Goal: Task Accomplishment & Management: Manage account settings

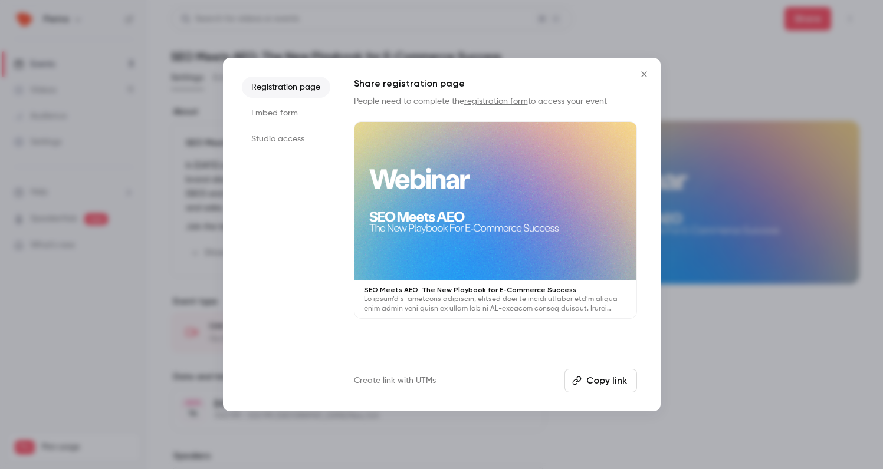
click at [644, 74] on icon "Close" at bounding box center [643, 73] width 5 height 5
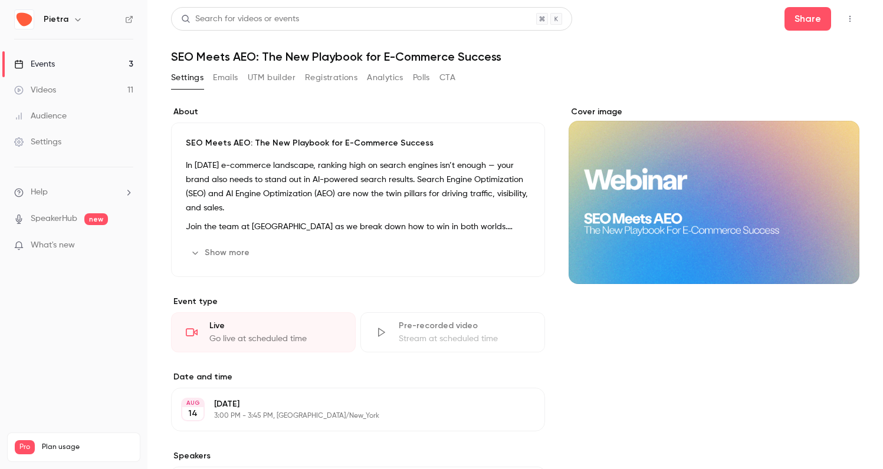
click at [51, 67] on div "Events" at bounding box center [34, 64] width 41 height 12
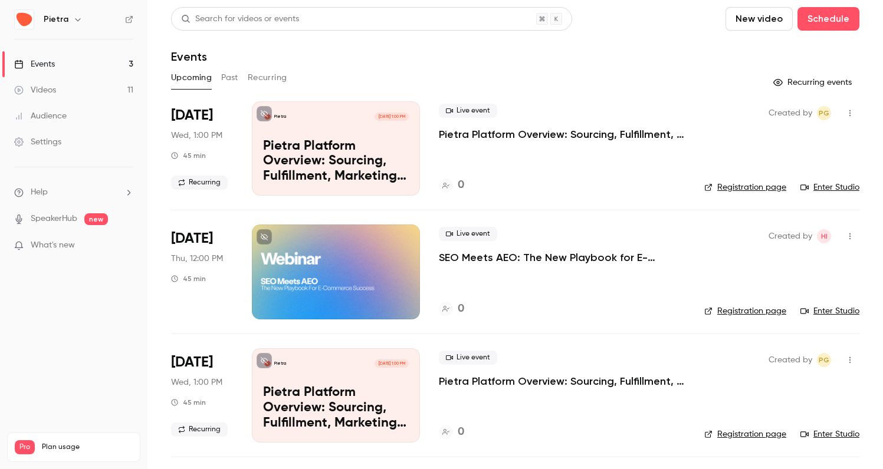
click at [853, 240] on icon "button" at bounding box center [849, 236] width 9 height 8
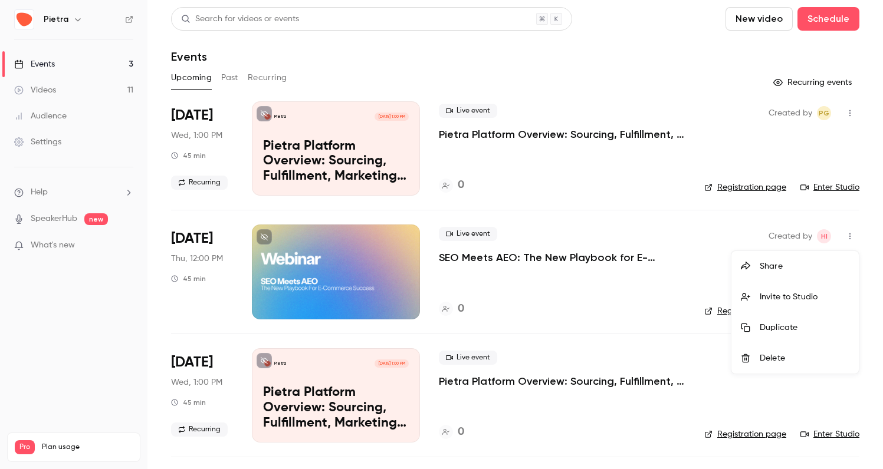
click at [223, 275] on div at bounding box center [441, 234] width 883 height 469
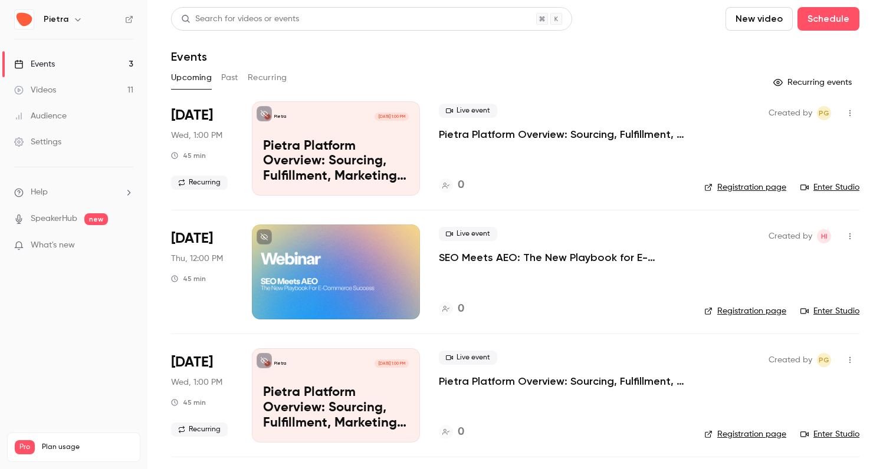
click at [489, 257] on p "SEO Meets AEO: The New Playbook for E-Commerce Success" at bounding box center [562, 258] width 246 height 14
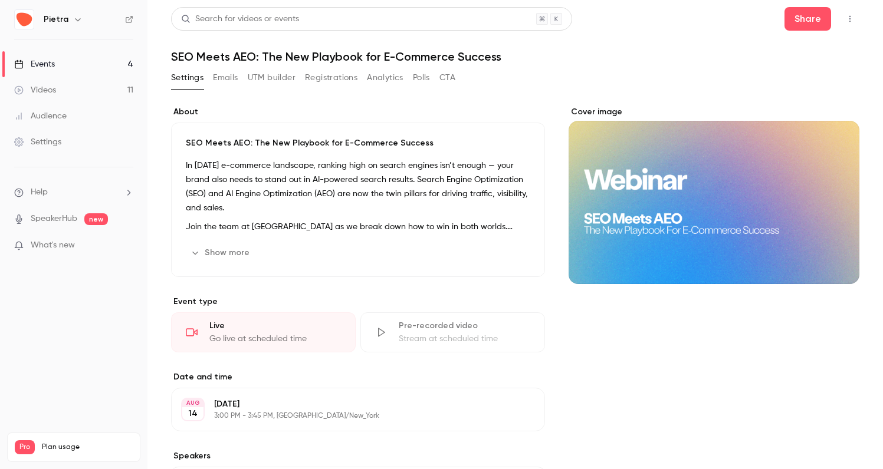
click at [515, 248] on button "Edit" at bounding box center [508, 252] width 43 height 19
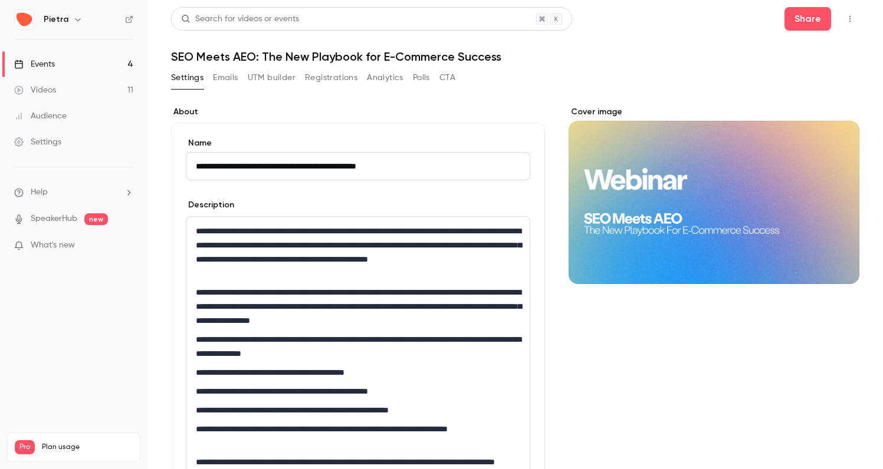
drag, startPoint x: 430, startPoint y: 164, endPoint x: 255, endPoint y: 147, distance: 176.5
click at [255, 147] on div "**********" at bounding box center [358, 158] width 344 height 43
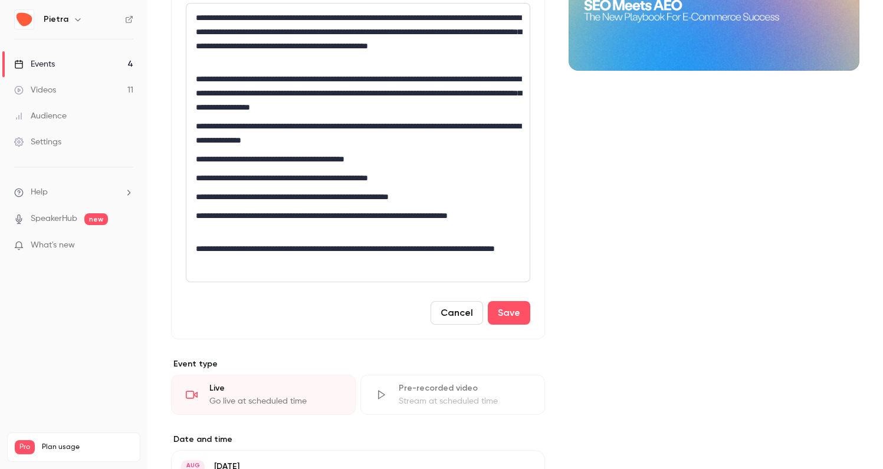
scroll to position [251, 0]
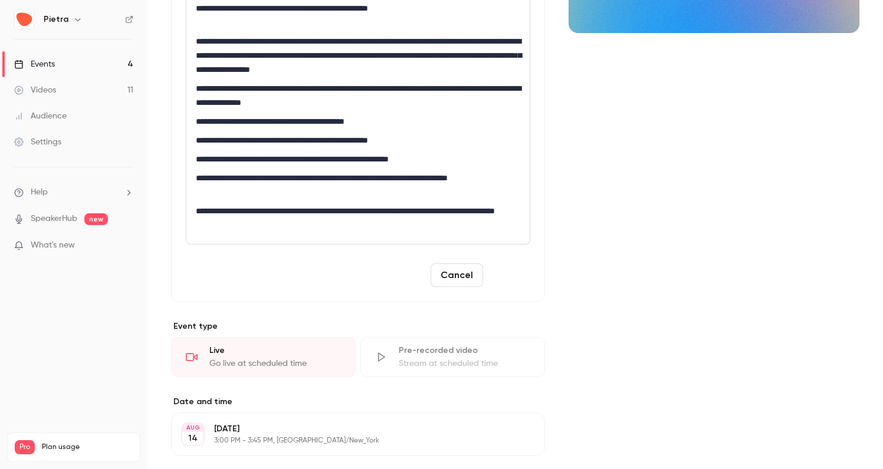
type input "**********"
click at [509, 272] on button "Save" at bounding box center [509, 276] width 42 height 24
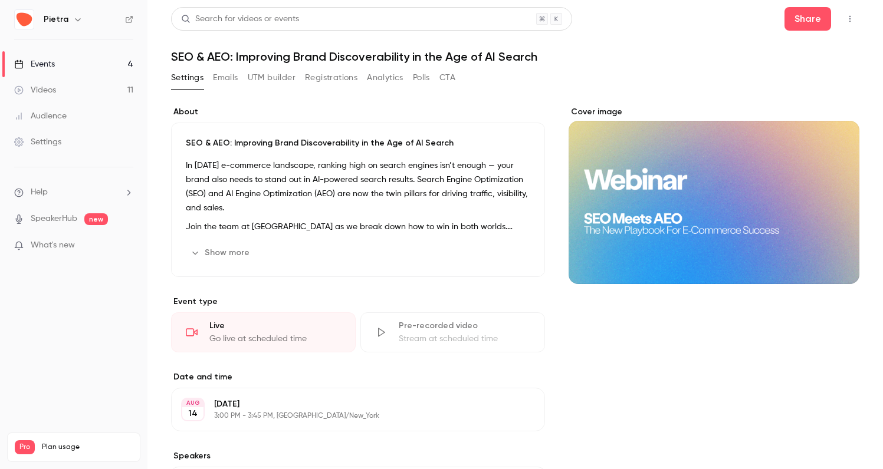
scroll to position [0, 0]
click at [840, 261] on icon "Cover image" at bounding box center [837, 262] width 13 height 9
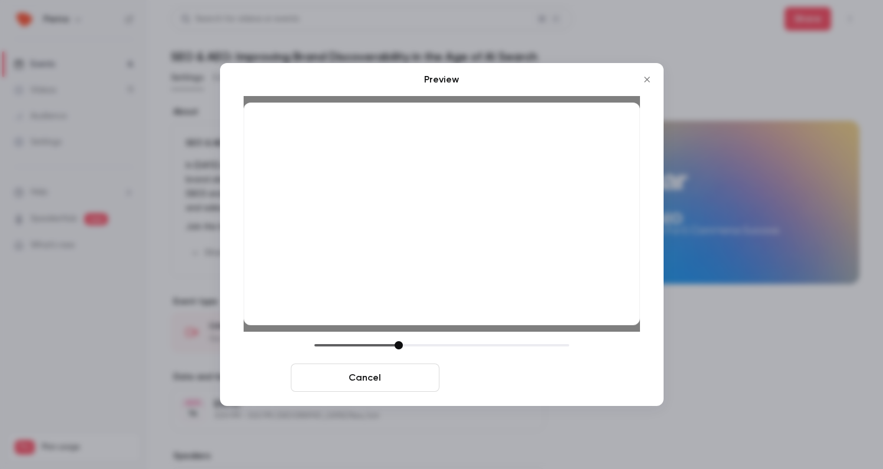
click at [528, 386] on button "Save cover" at bounding box center [518, 378] width 149 height 28
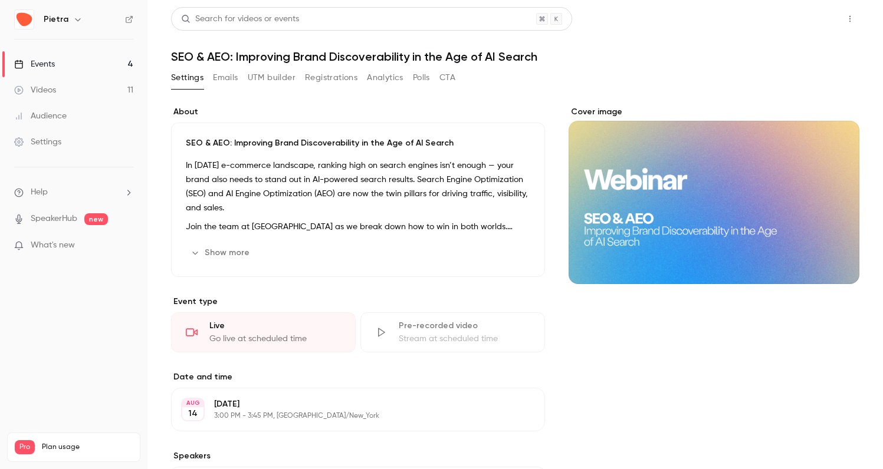
click at [804, 22] on button "Share" at bounding box center [807, 19] width 47 height 24
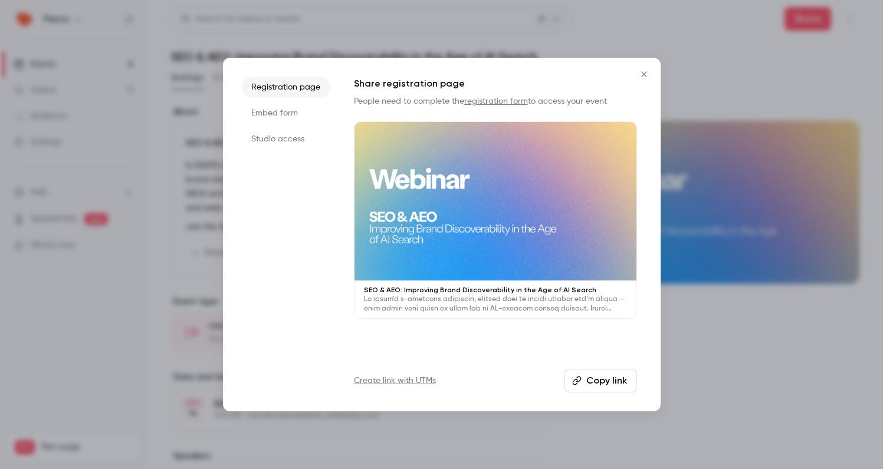
click at [606, 377] on button "Copy link" at bounding box center [600, 381] width 73 height 24
click at [646, 76] on icon "Close" at bounding box center [644, 74] width 14 height 9
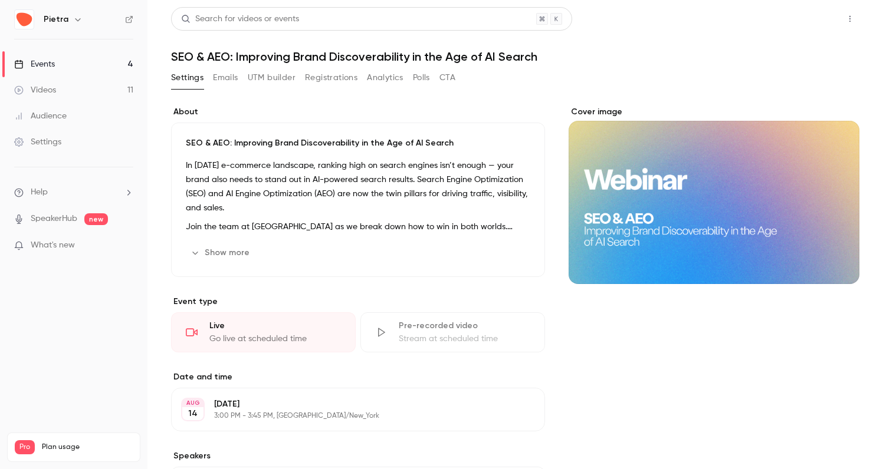
click at [808, 22] on button "Share" at bounding box center [807, 19] width 47 height 24
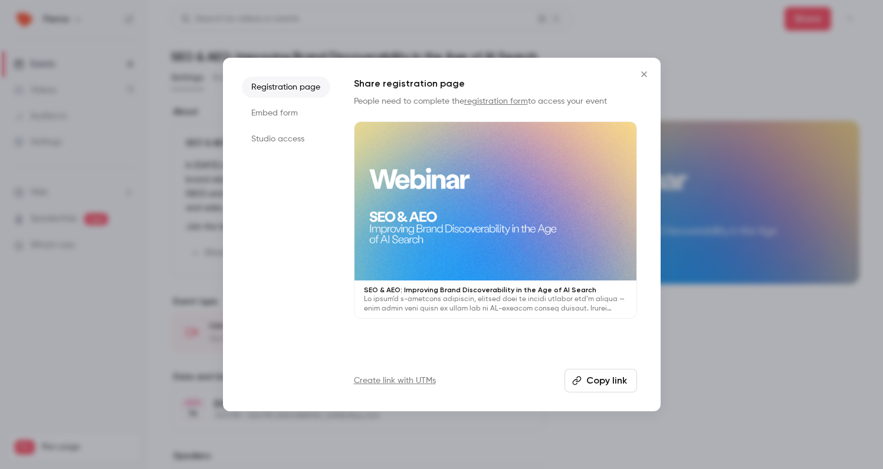
click at [288, 119] on li "Embed form" at bounding box center [286, 113] width 88 height 21
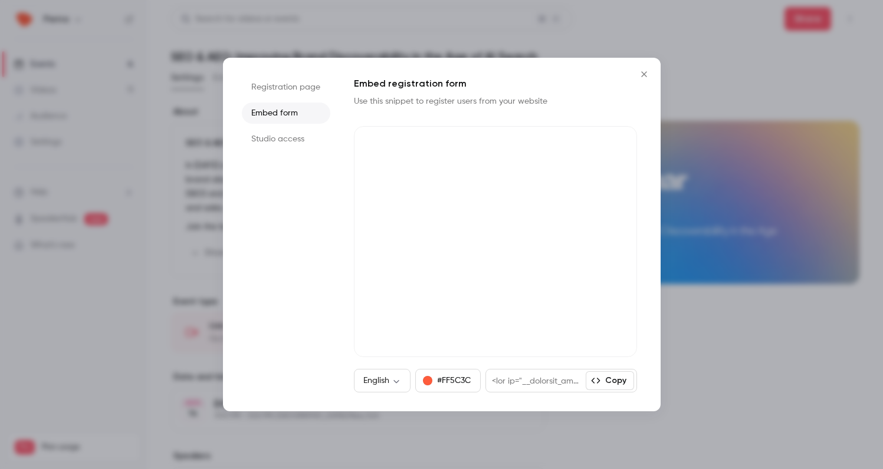
click at [289, 143] on li "Studio access" at bounding box center [286, 139] width 88 height 21
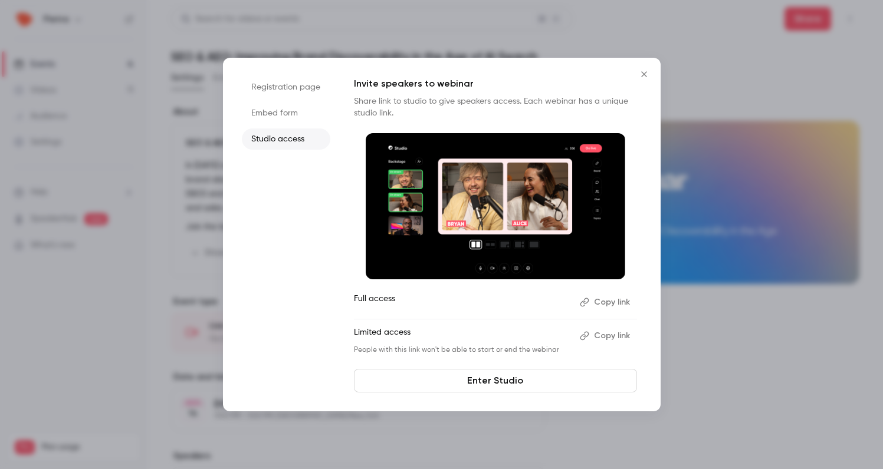
click at [279, 90] on li "Registration page" at bounding box center [286, 87] width 88 height 21
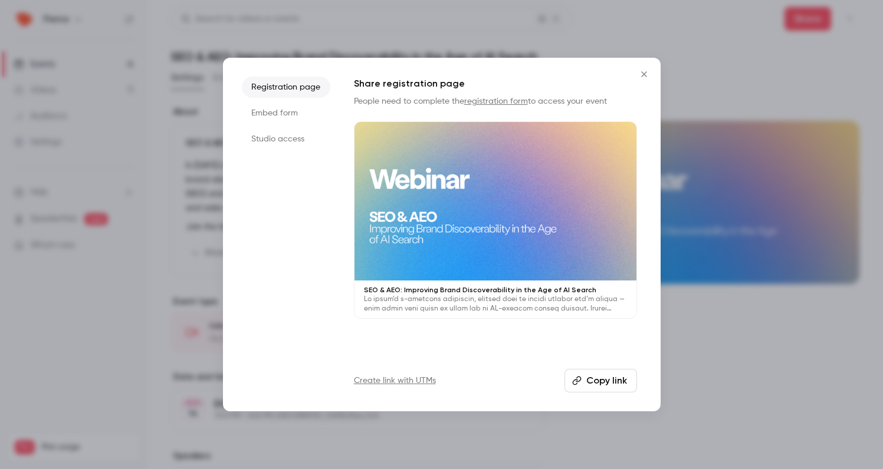
click at [594, 380] on button "Copy link" at bounding box center [600, 381] width 73 height 24
click at [380, 381] on link "Create link with UTMs" at bounding box center [395, 381] width 82 height 12
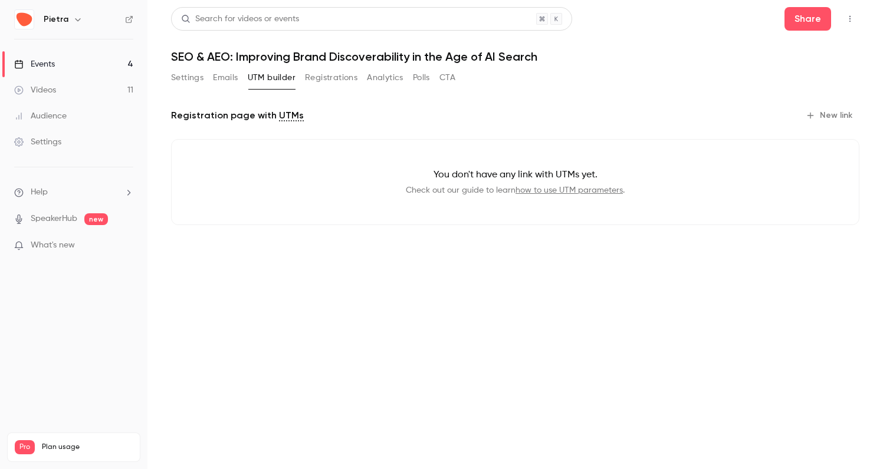
click at [236, 79] on button "Emails" at bounding box center [225, 77] width 25 height 19
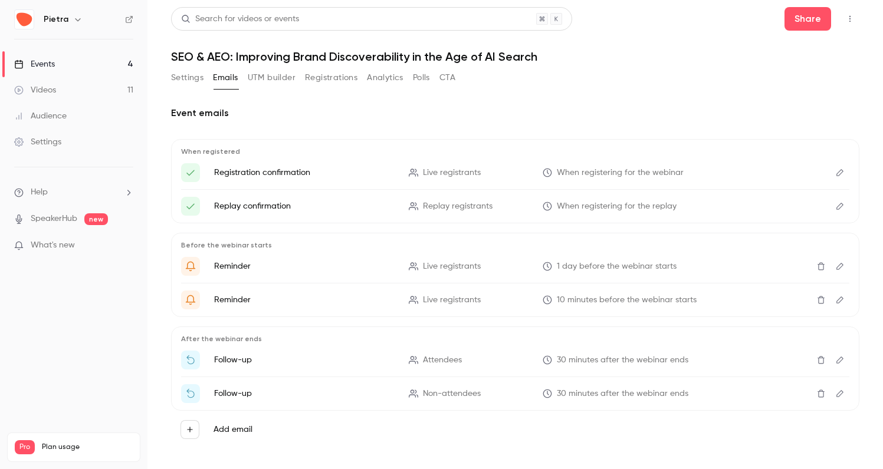
click at [190, 74] on button "Settings" at bounding box center [187, 77] width 32 height 19
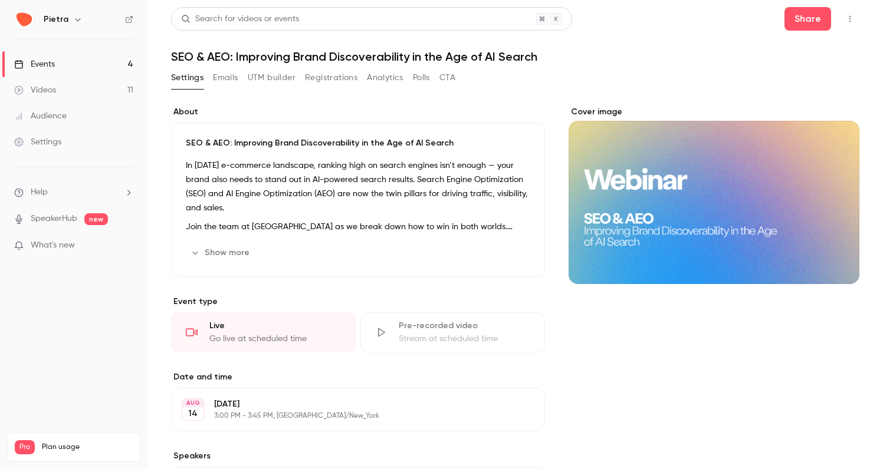
click at [324, 79] on button "Registrations" at bounding box center [331, 77] width 52 height 19
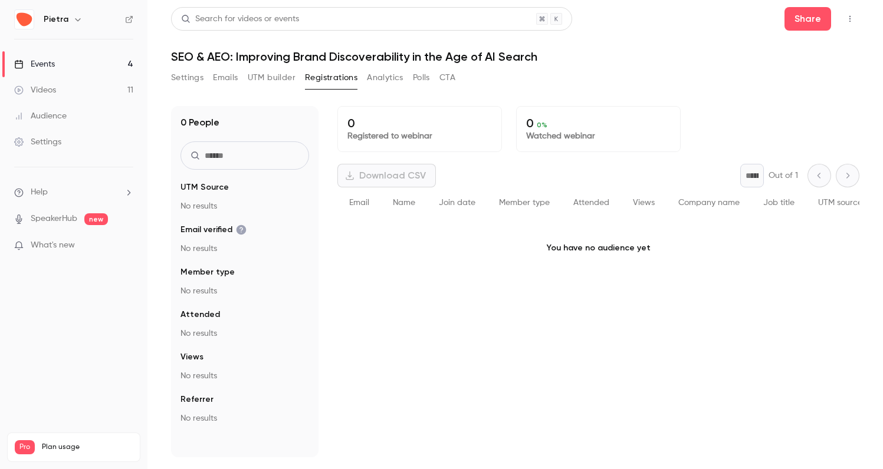
click at [386, 80] on button "Analytics" at bounding box center [385, 77] width 37 height 19
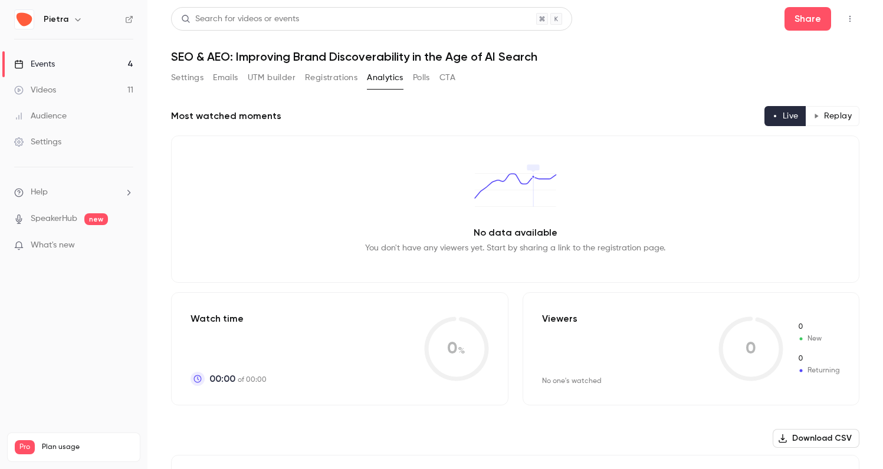
click at [425, 81] on button "Polls" at bounding box center [421, 77] width 17 height 19
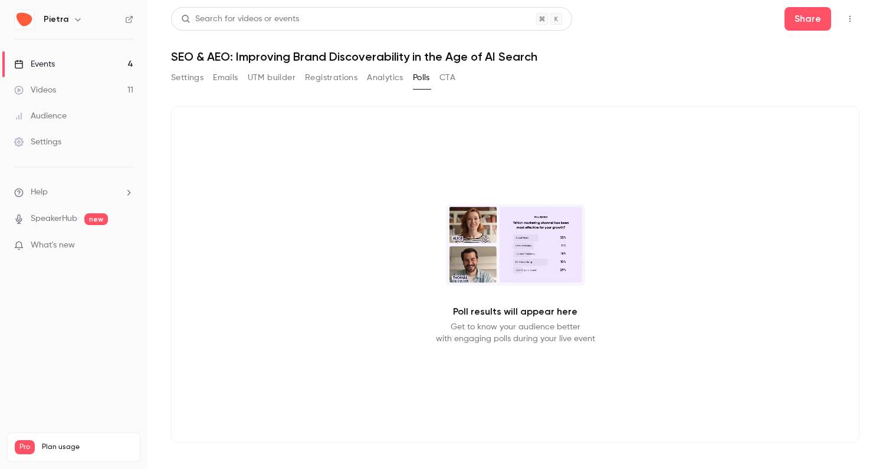
click at [449, 76] on button "CTA" at bounding box center [447, 77] width 16 height 19
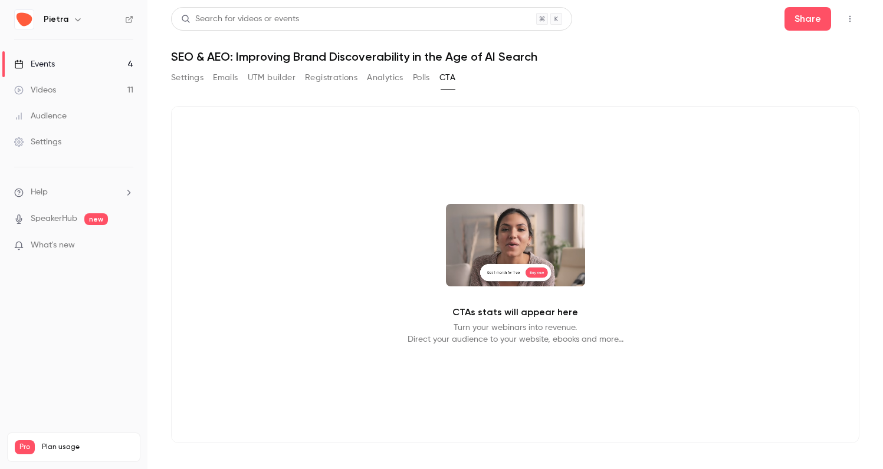
click at [234, 80] on button "Emails" at bounding box center [225, 77] width 25 height 19
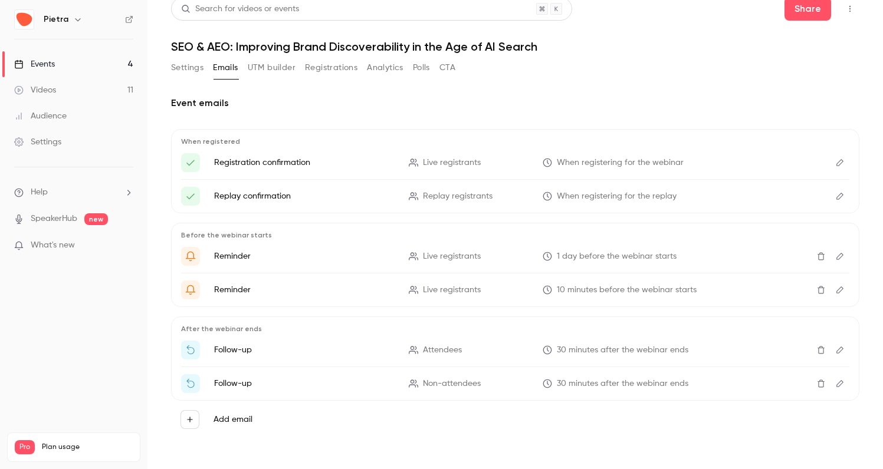
scroll to position [10, 0]
click at [184, 64] on button "Settings" at bounding box center [187, 67] width 32 height 19
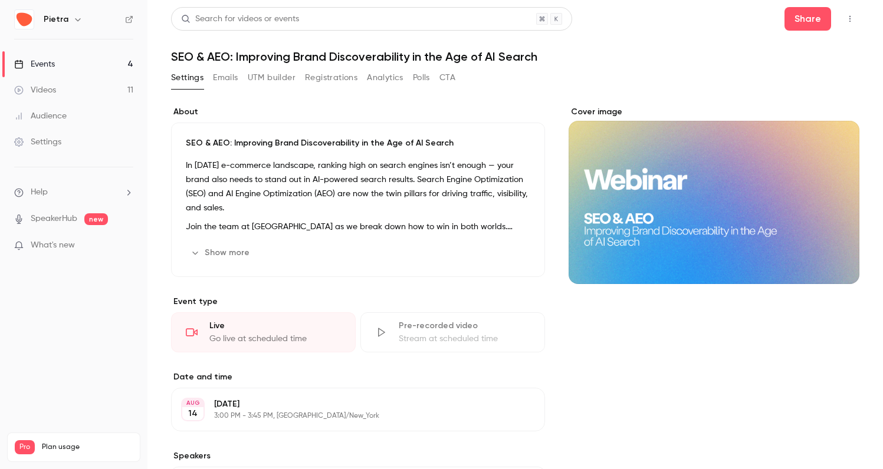
click at [849, 22] on icon "button" at bounding box center [849, 19] width 9 height 8
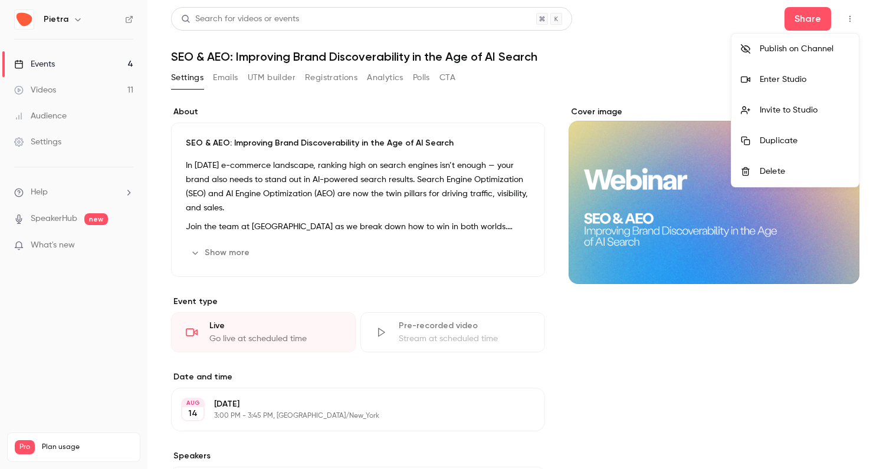
click at [518, 97] on div at bounding box center [441, 234] width 883 height 469
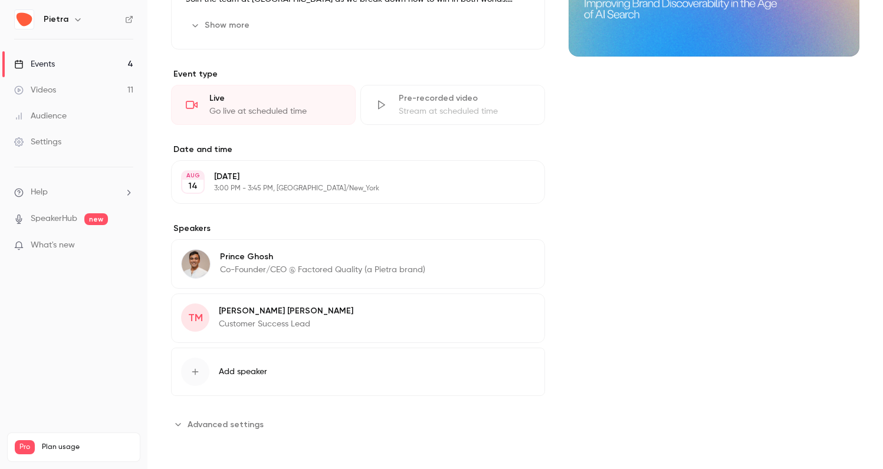
scroll to position [228, 0]
click at [223, 423] on span "Advanced settings" at bounding box center [225, 425] width 76 height 12
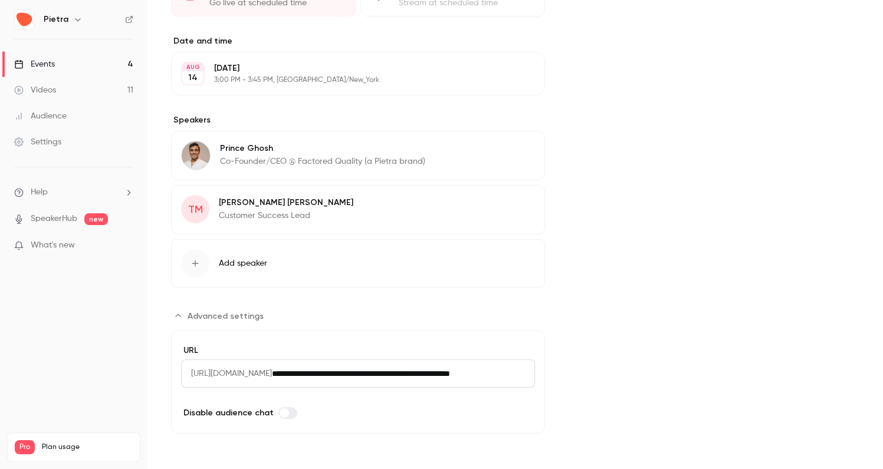
scroll to position [0, 0]
click at [364, 377] on input "**********" at bounding box center [403, 374] width 263 height 28
click at [404, 373] on input "**********" at bounding box center [403, 374] width 263 height 28
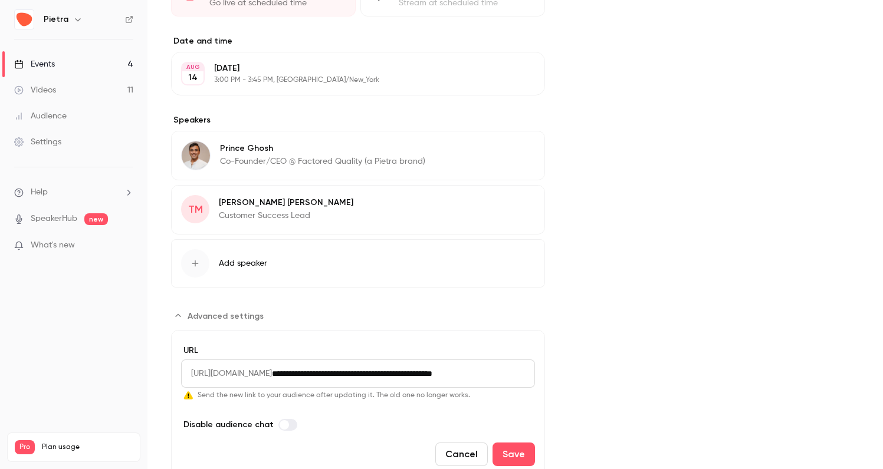
click at [354, 374] on input "**********" at bounding box center [403, 374] width 263 height 28
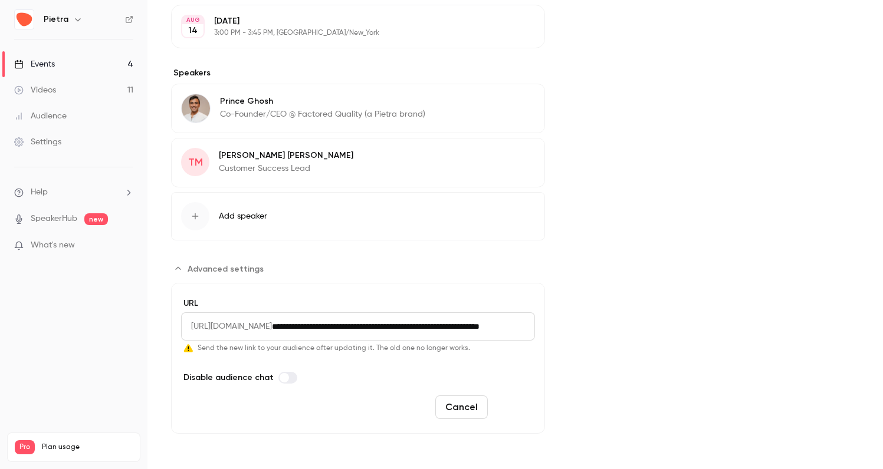
scroll to position [383, 0]
type input "**********"
click at [518, 404] on button "Save" at bounding box center [513, 408] width 42 height 24
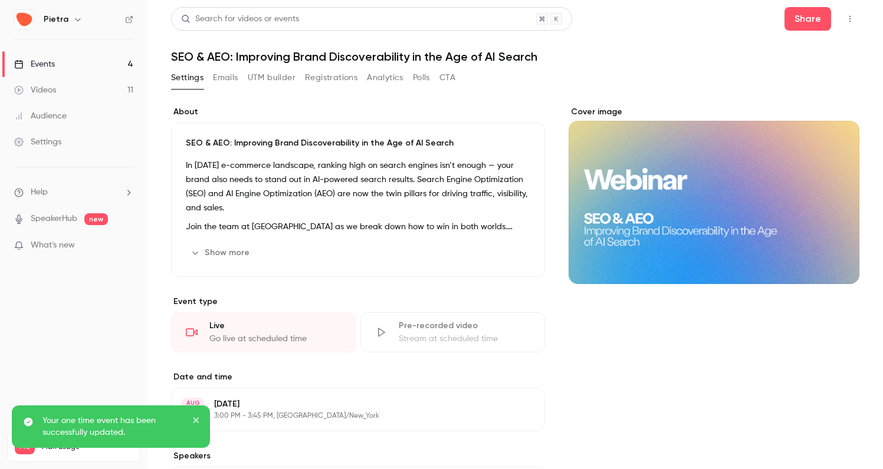
click at [198, 419] on icon "close" at bounding box center [196, 420] width 6 height 6
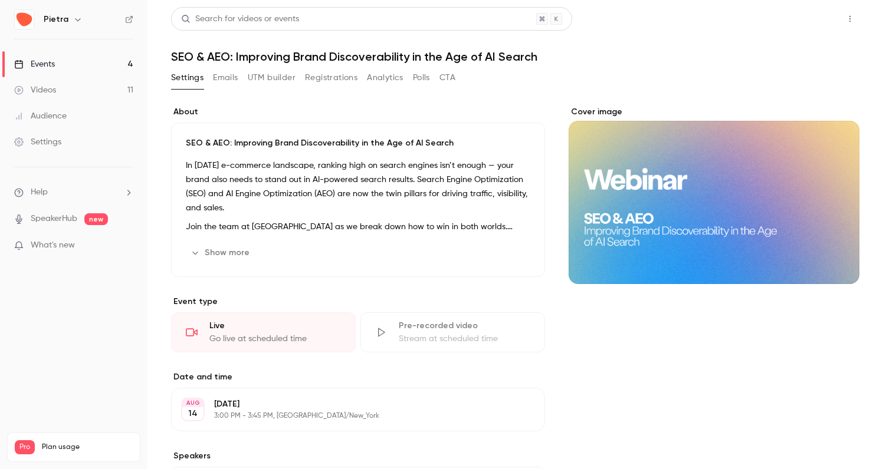
click at [814, 20] on button "Share" at bounding box center [807, 19] width 47 height 24
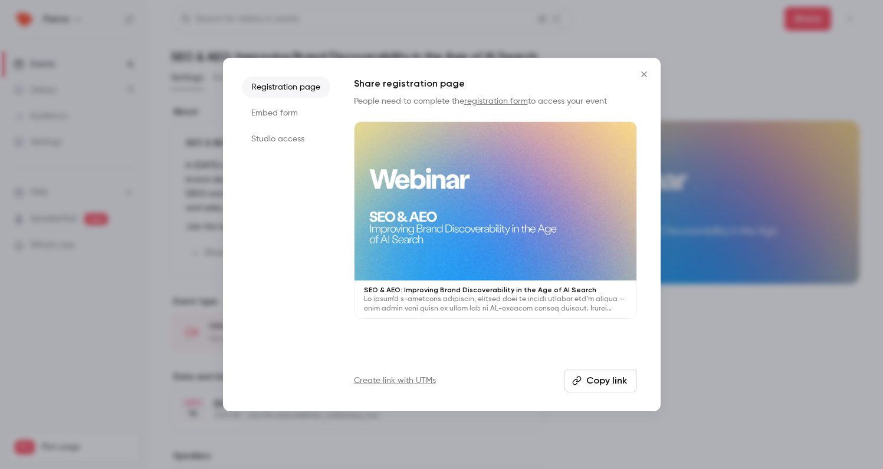
click at [607, 380] on button "Copy link" at bounding box center [600, 381] width 73 height 24
click at [643, 72] on icon "Close" at bounding box center [644, 74] width 14 height 9
